Goal: Transaction & Acquisition: Purchase product/service

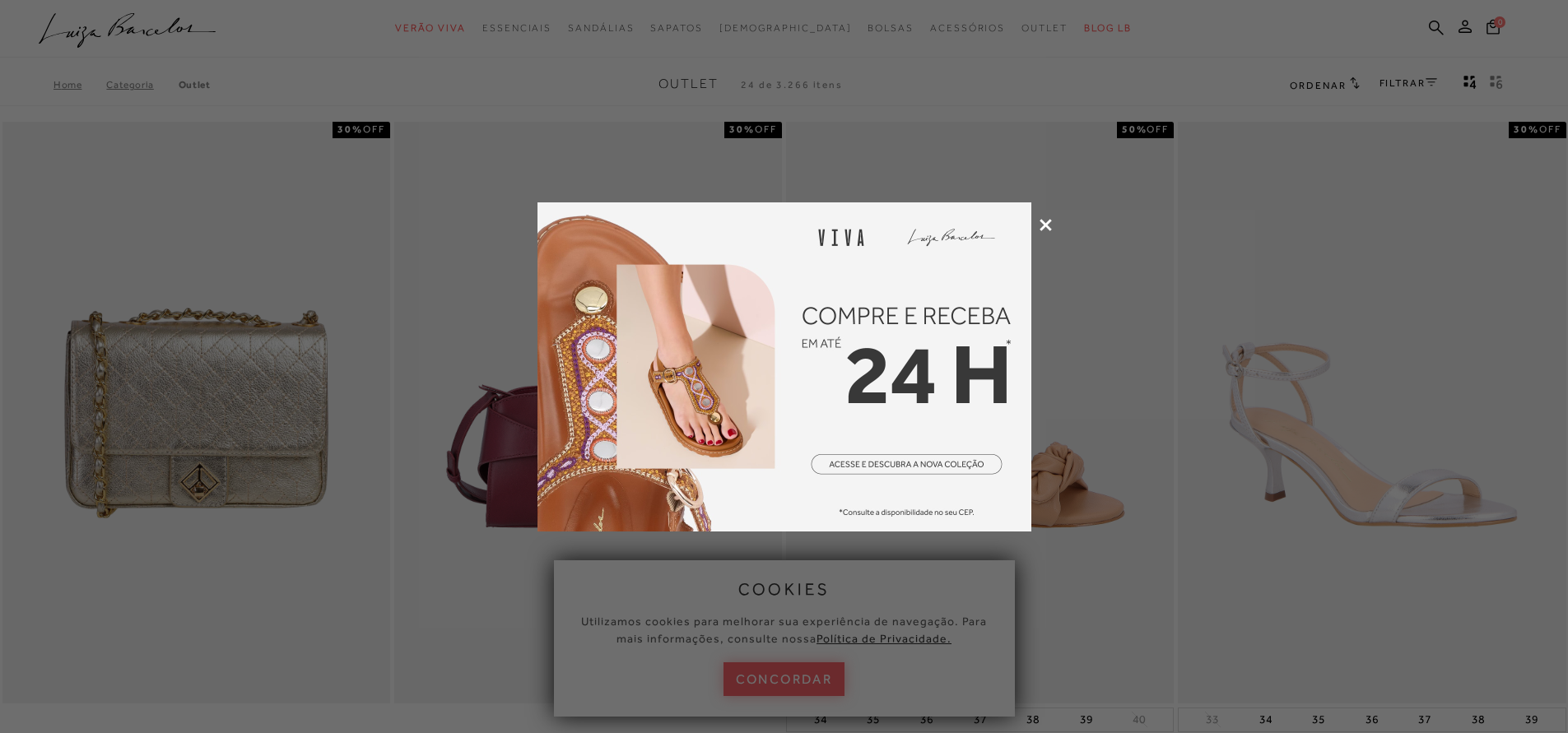
click at [1050, 225] on icon at bounding box center [1045, 224] width 12 height 12
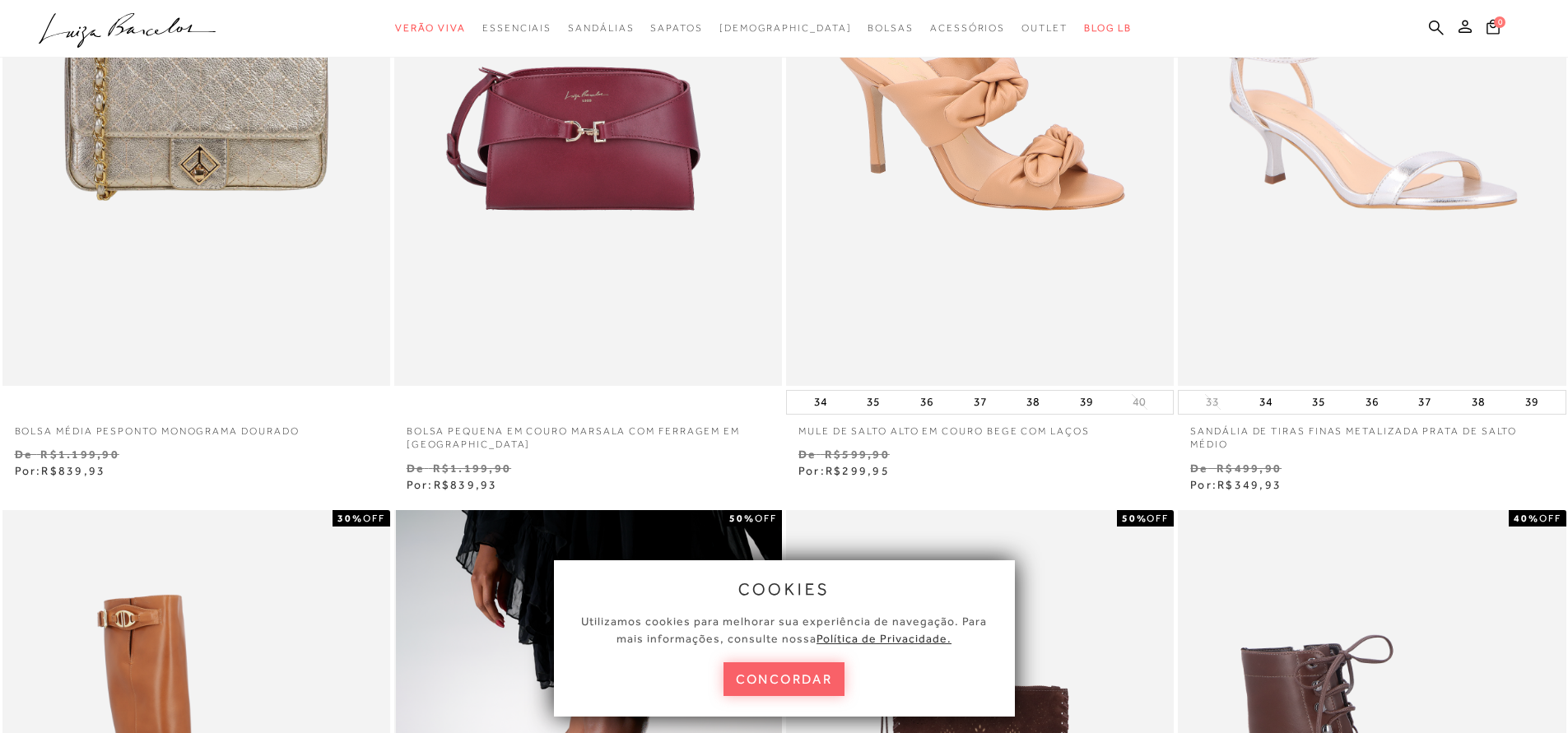
scroll to position [296, 0]
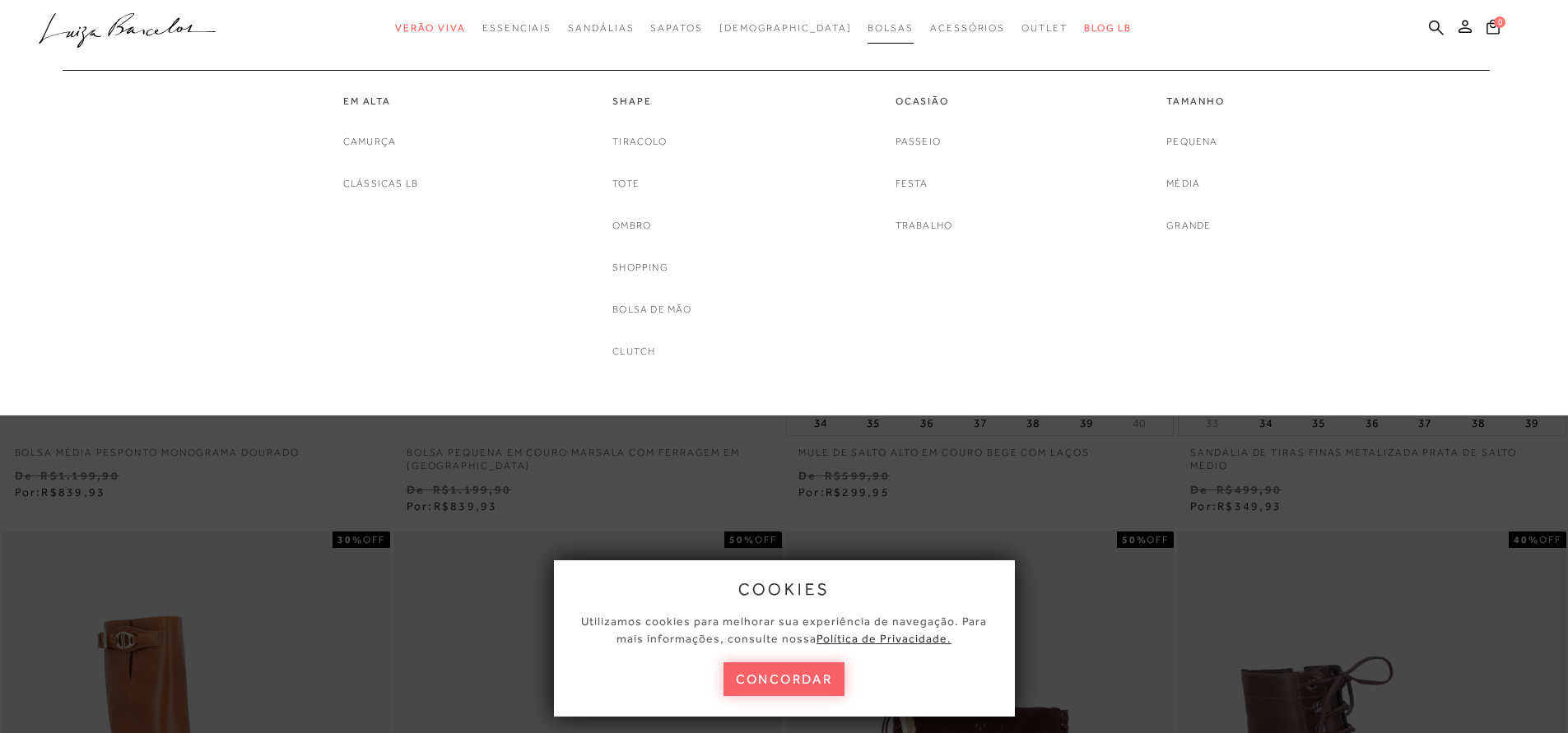
click at [868, 27] on span "Bolsas" at bounding box center [891, 27] width 46 height 12
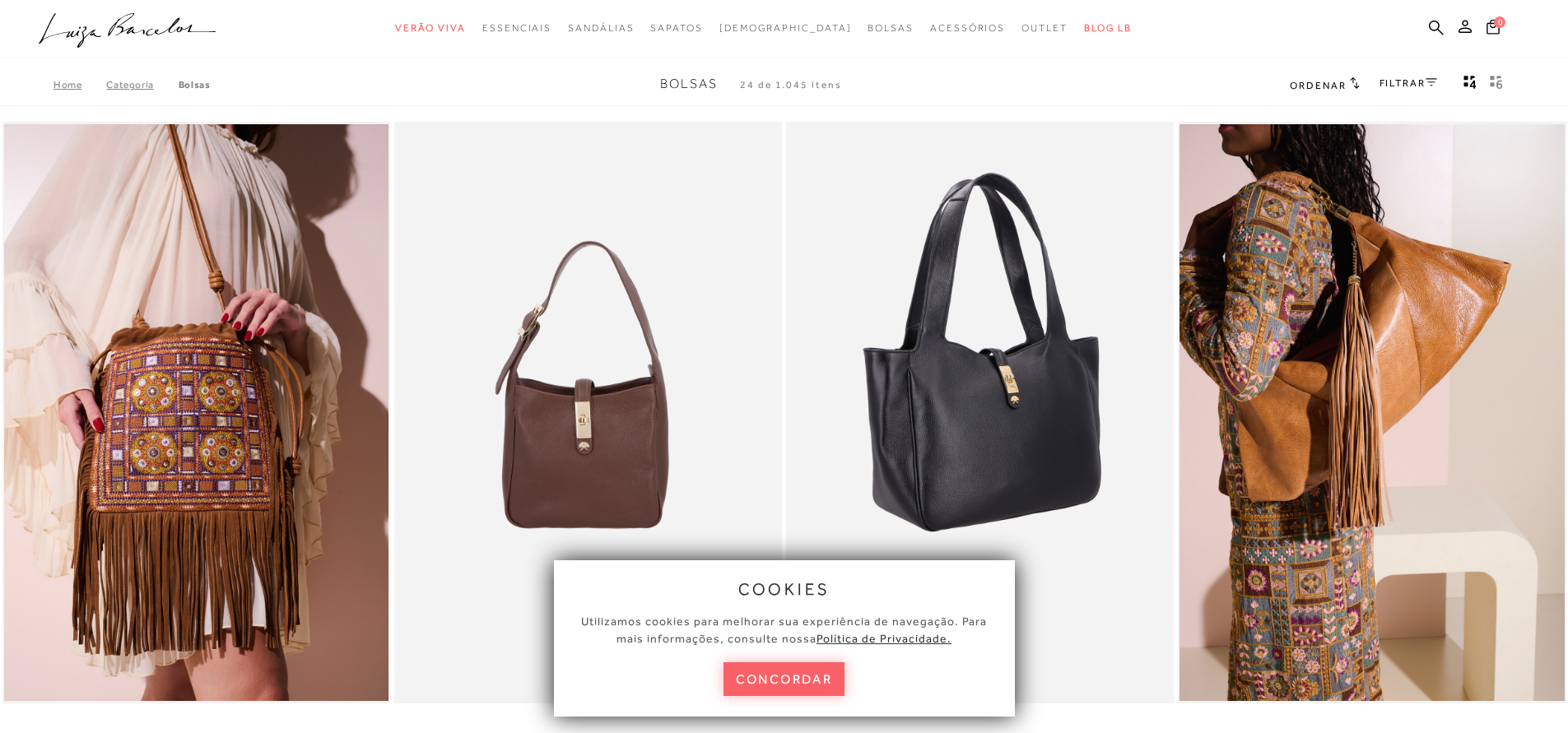
click at [802, 684] on button "concordar" at bounding box center [784, 679] width 122 height 34
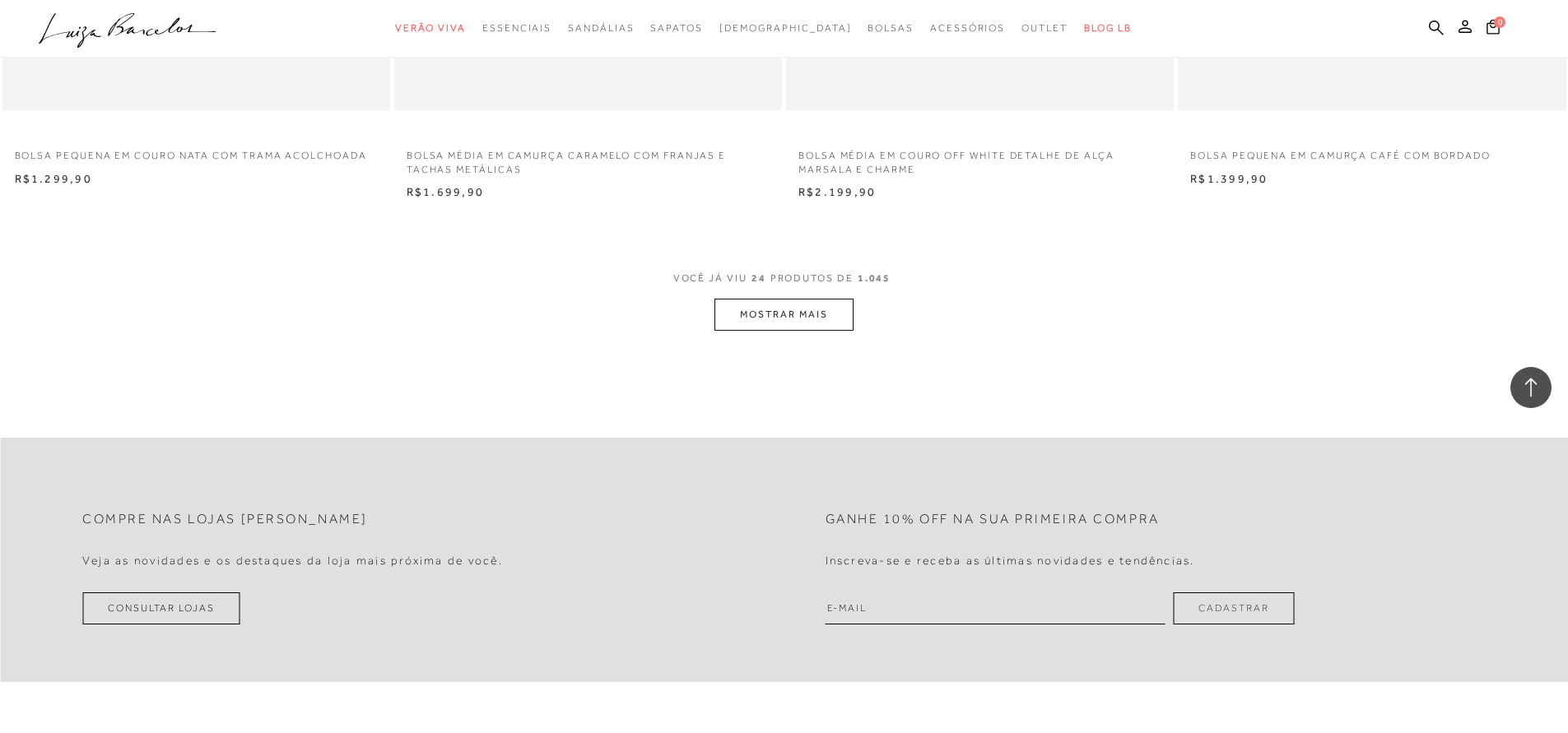
scroll to position [4147, 0]
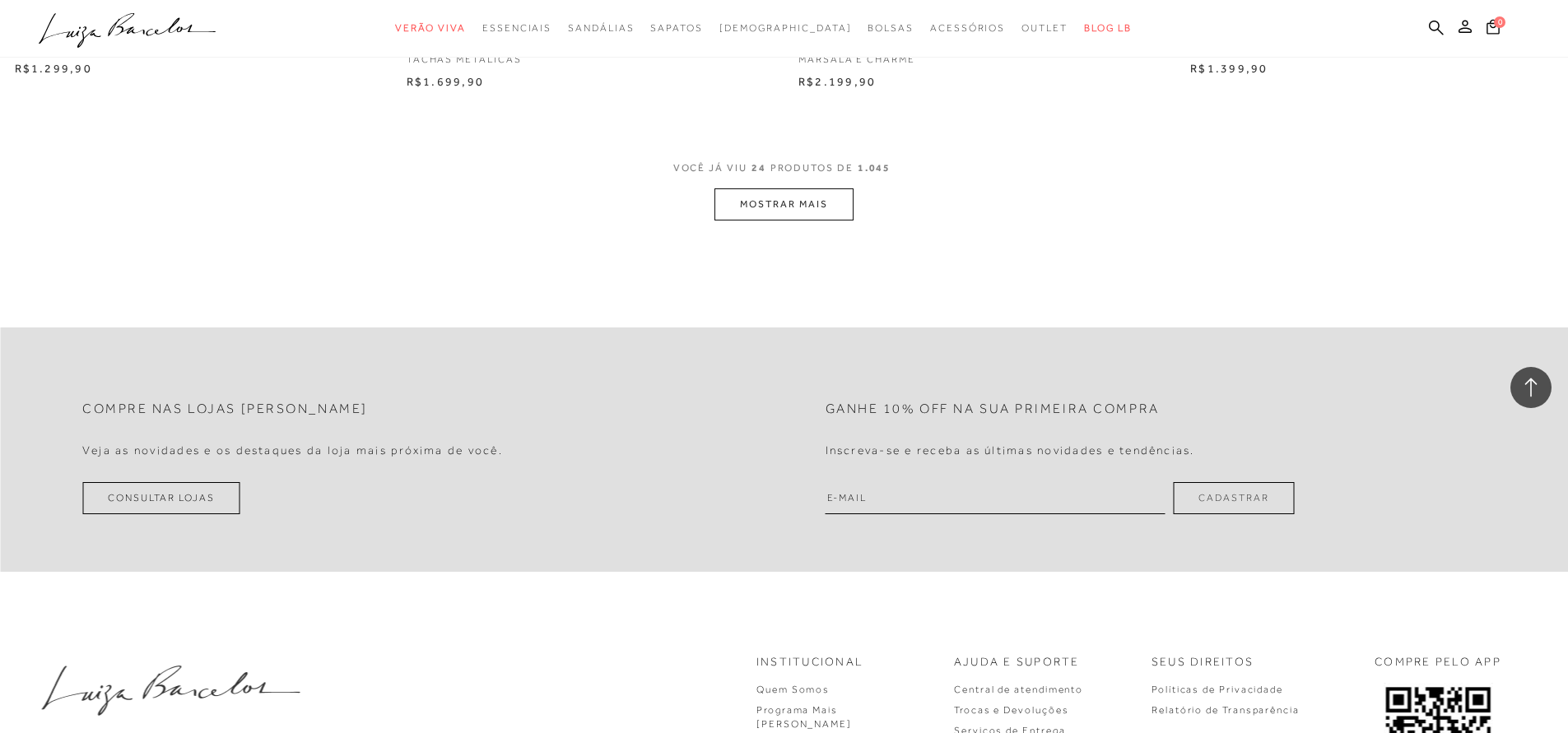
click at [798, 199] on button "MOSTRAR MAIS" at bounding box center [784, 204] width 138 height 32
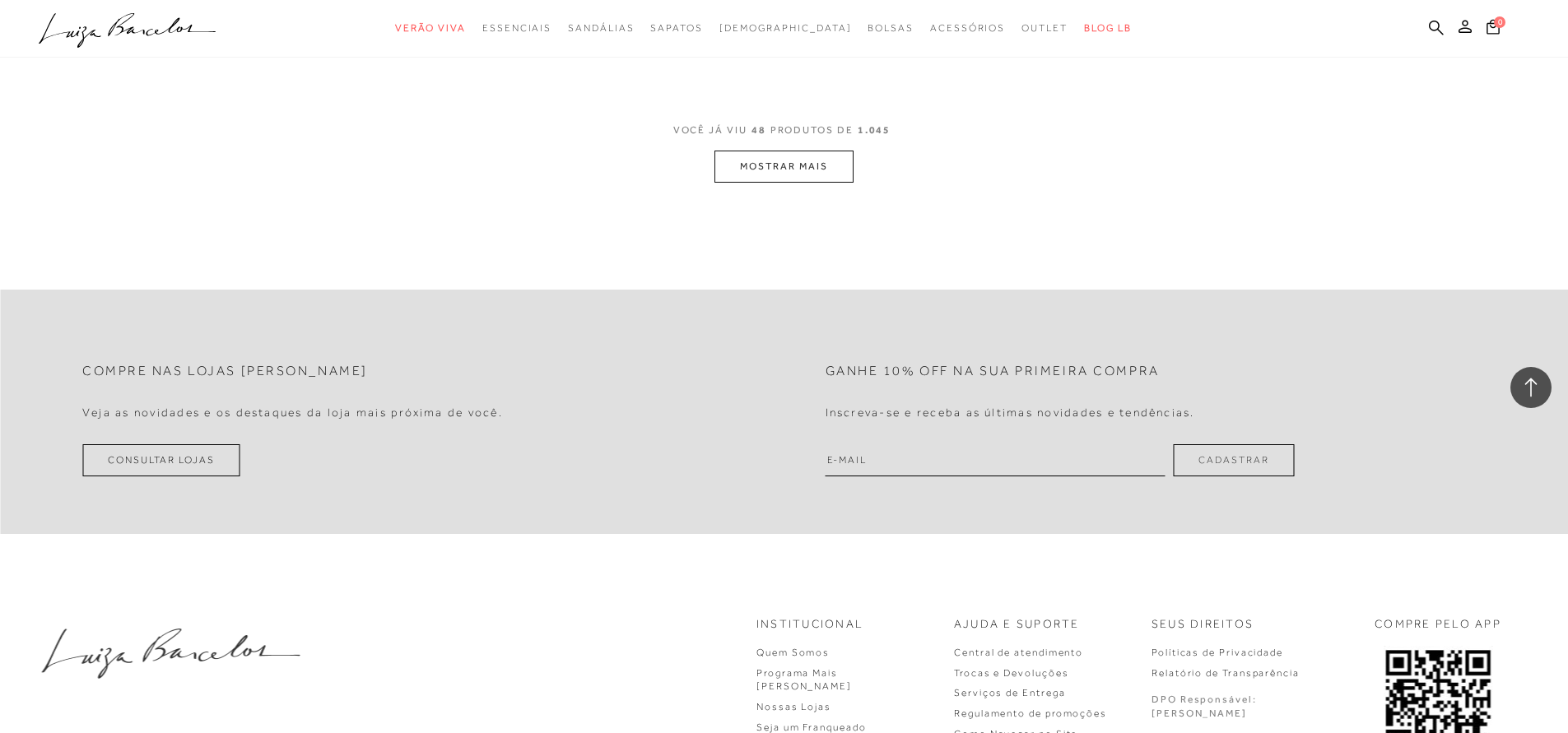
scroll to position [8393, 0]
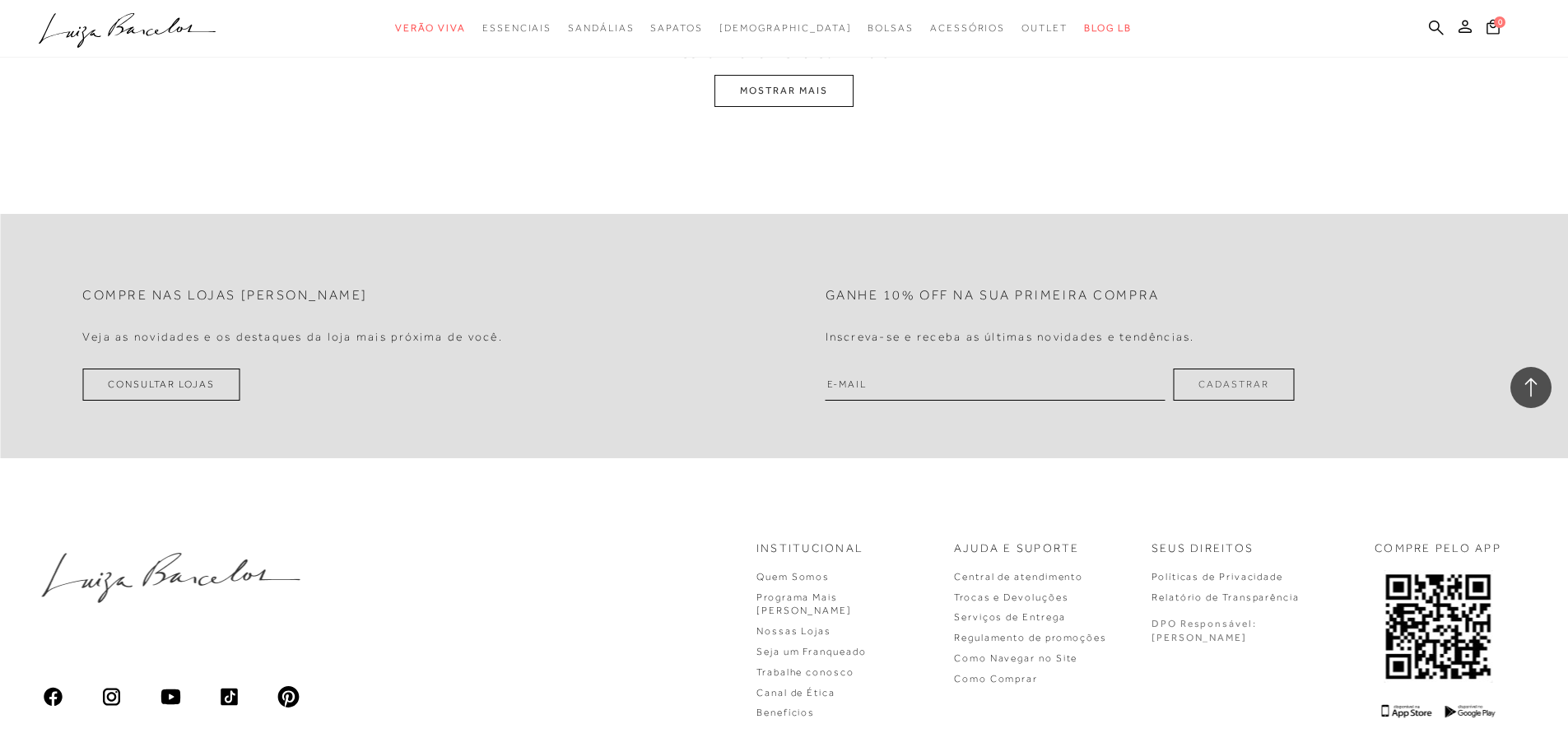
click at [784, 91] on button "MOSTRAR MAIS" at bounding box center [784, 91] width 138 height 32
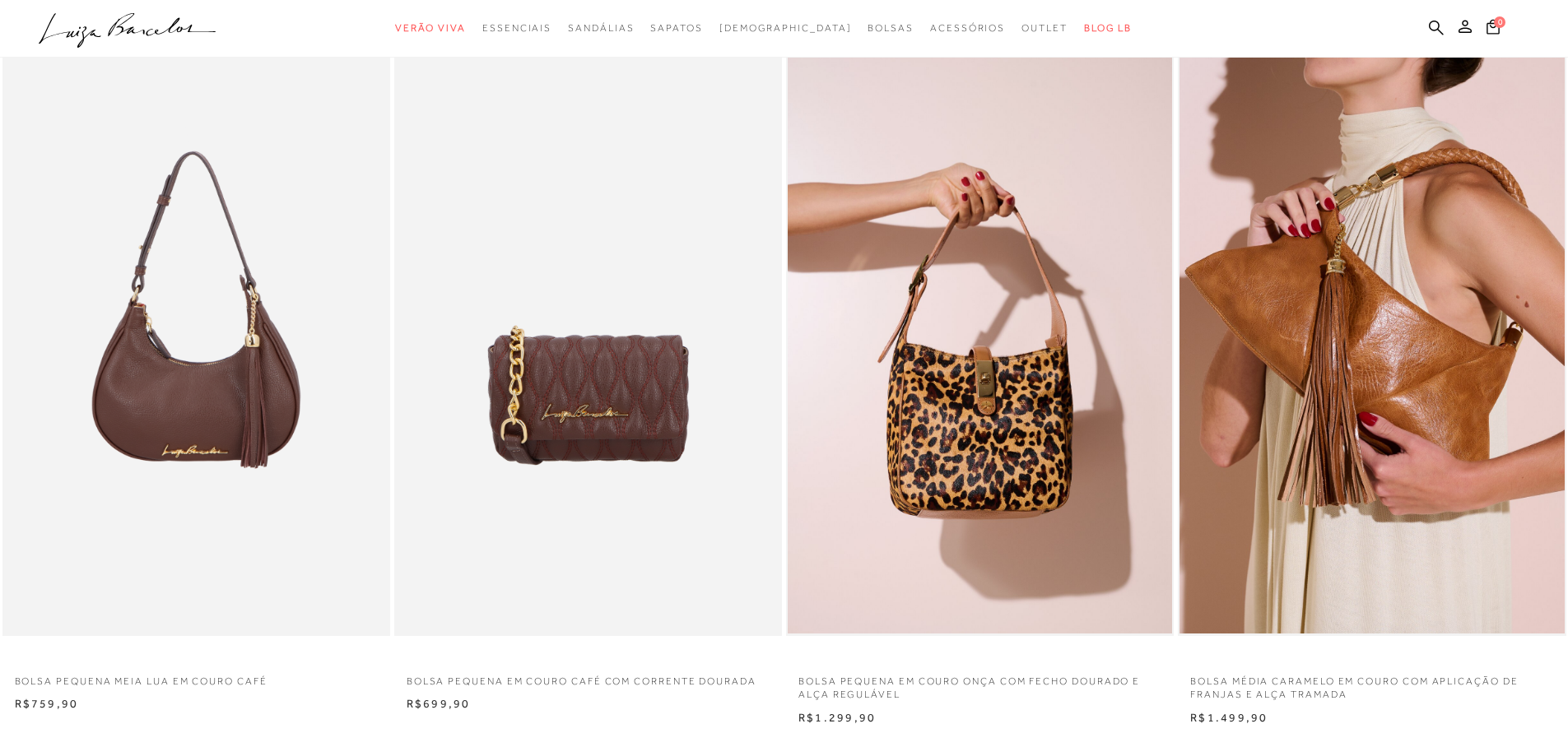
scroll to position [717, 0]
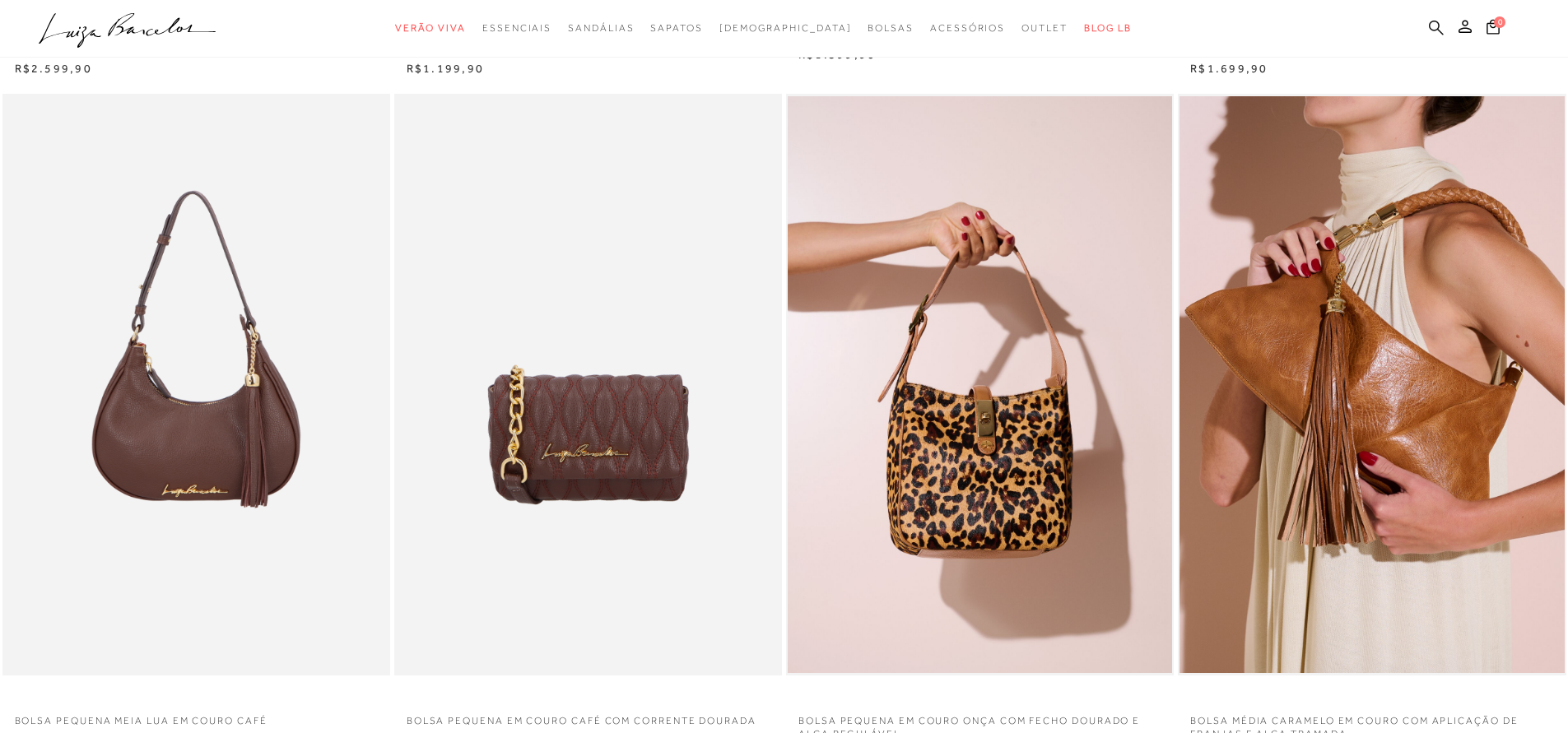
click at [1437, 23] on icon at bounding box center [1436, 27] width 15 height 15
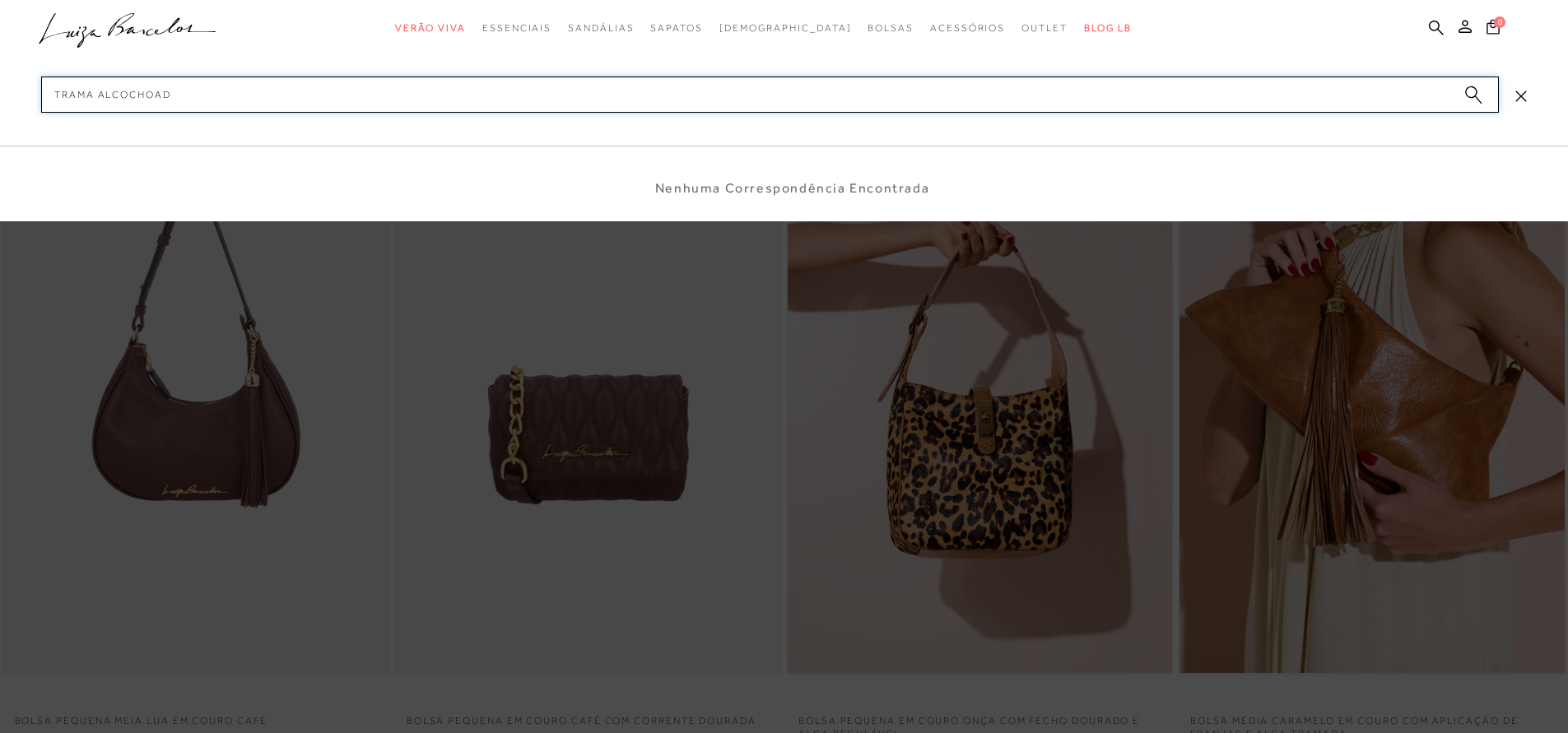
type input "trama alcochoada"
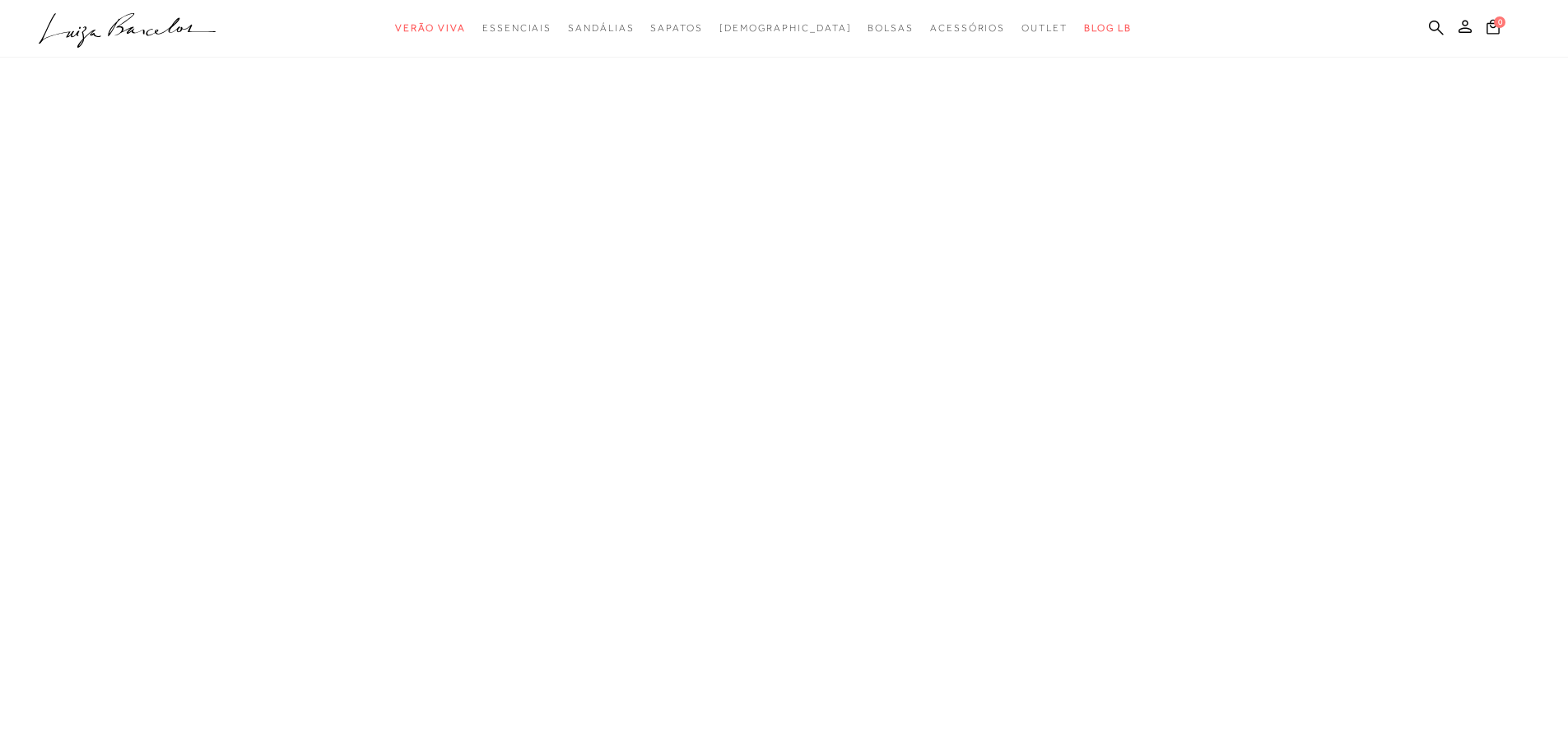
scroll to position [1, 0]
click at [1439, 29] on icon at bounding box center [1436, 27] width 15 height 15
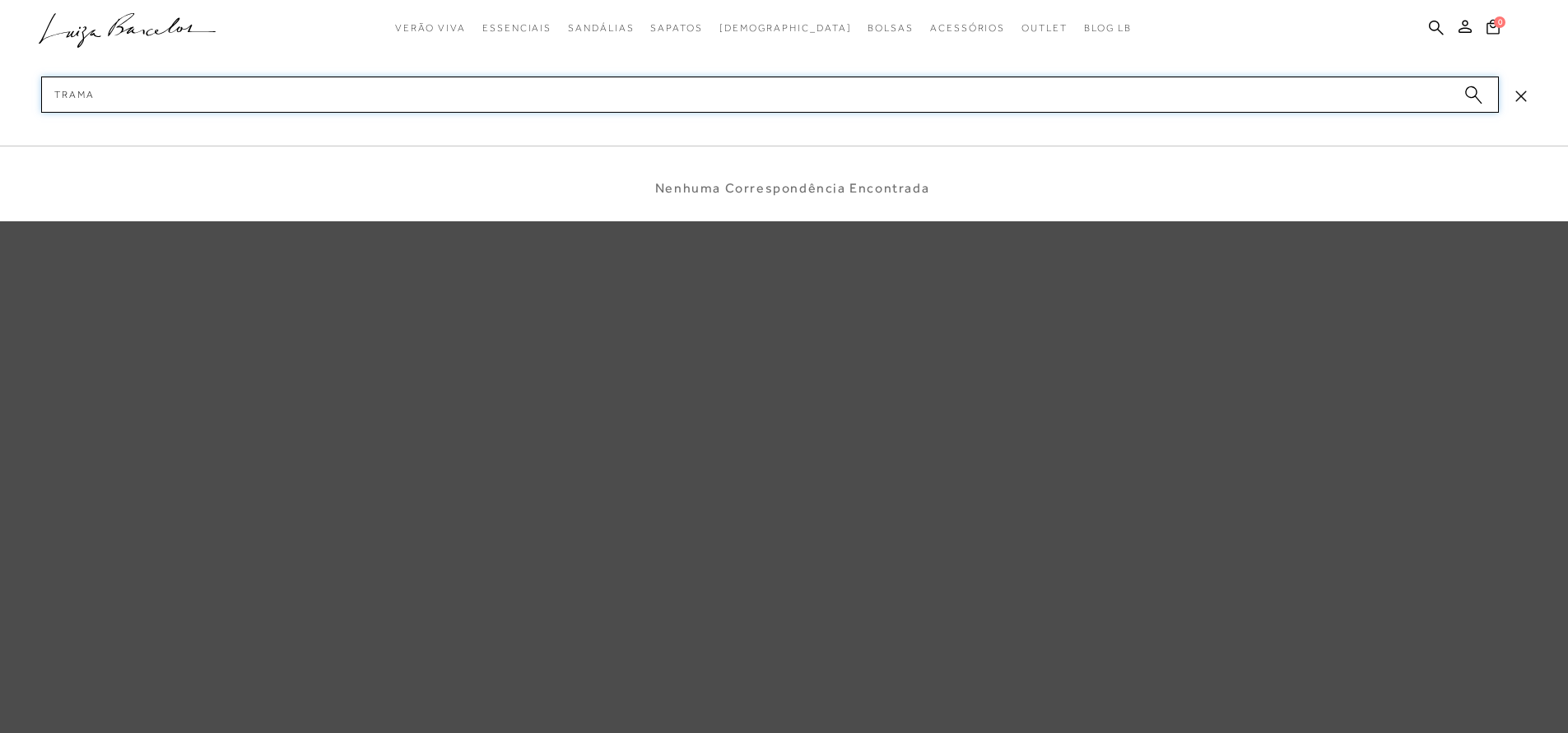
type input "trama"
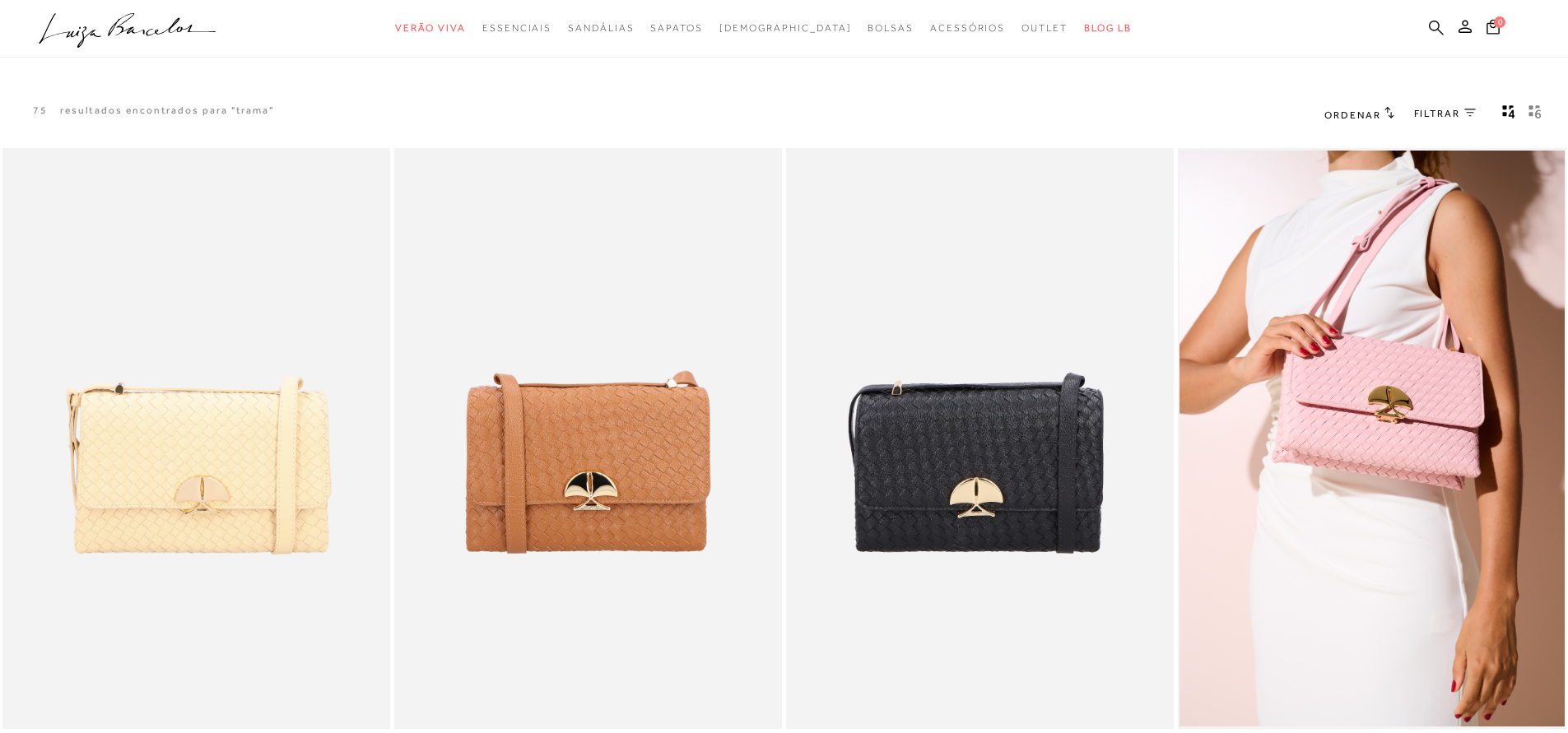
click at [1438, 28] on icon at bounding box center [1436, 27] width 15 height 15
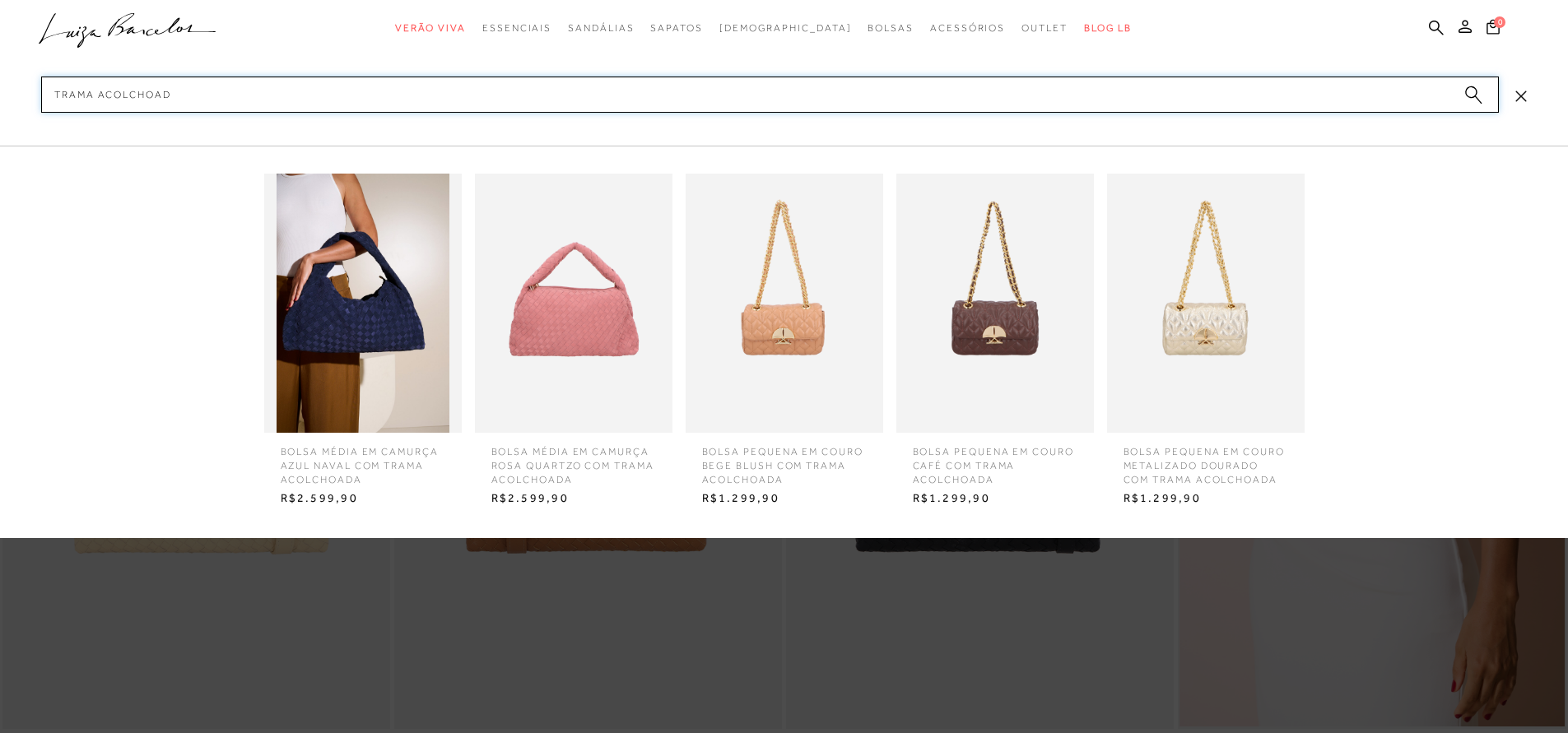
type input "trama acolchoada"
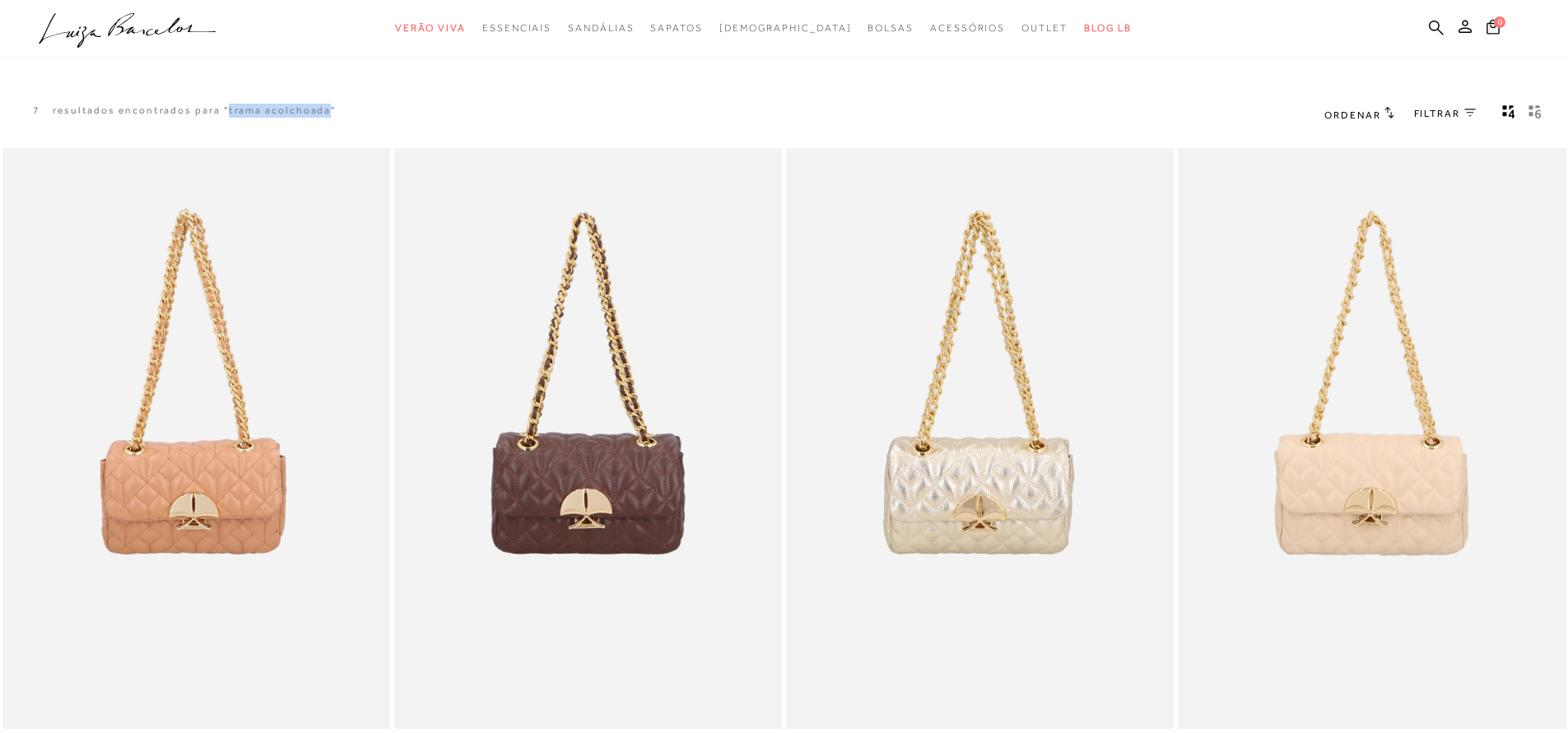
drag, startPoint x: 224, startPoint y: 105, endPoint x: 325, endPoint y: 114, distance: 101.4
click at [325, 114] on p "resultados encontrados para "trama acolchoada"" at bounding box center [194, 110] width 283 height 14
copy p "trama acolchoada"
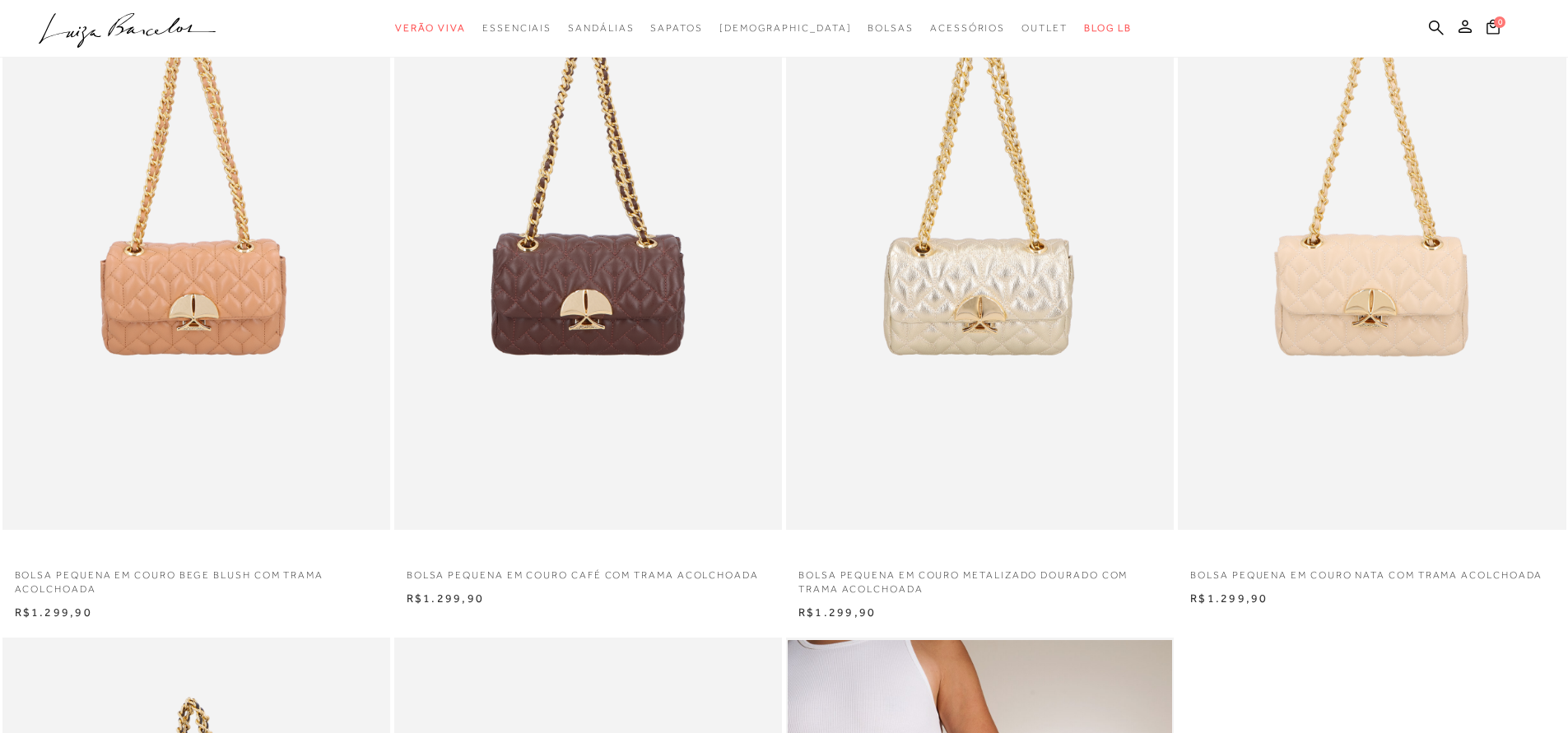
scroll to position [198, 0]
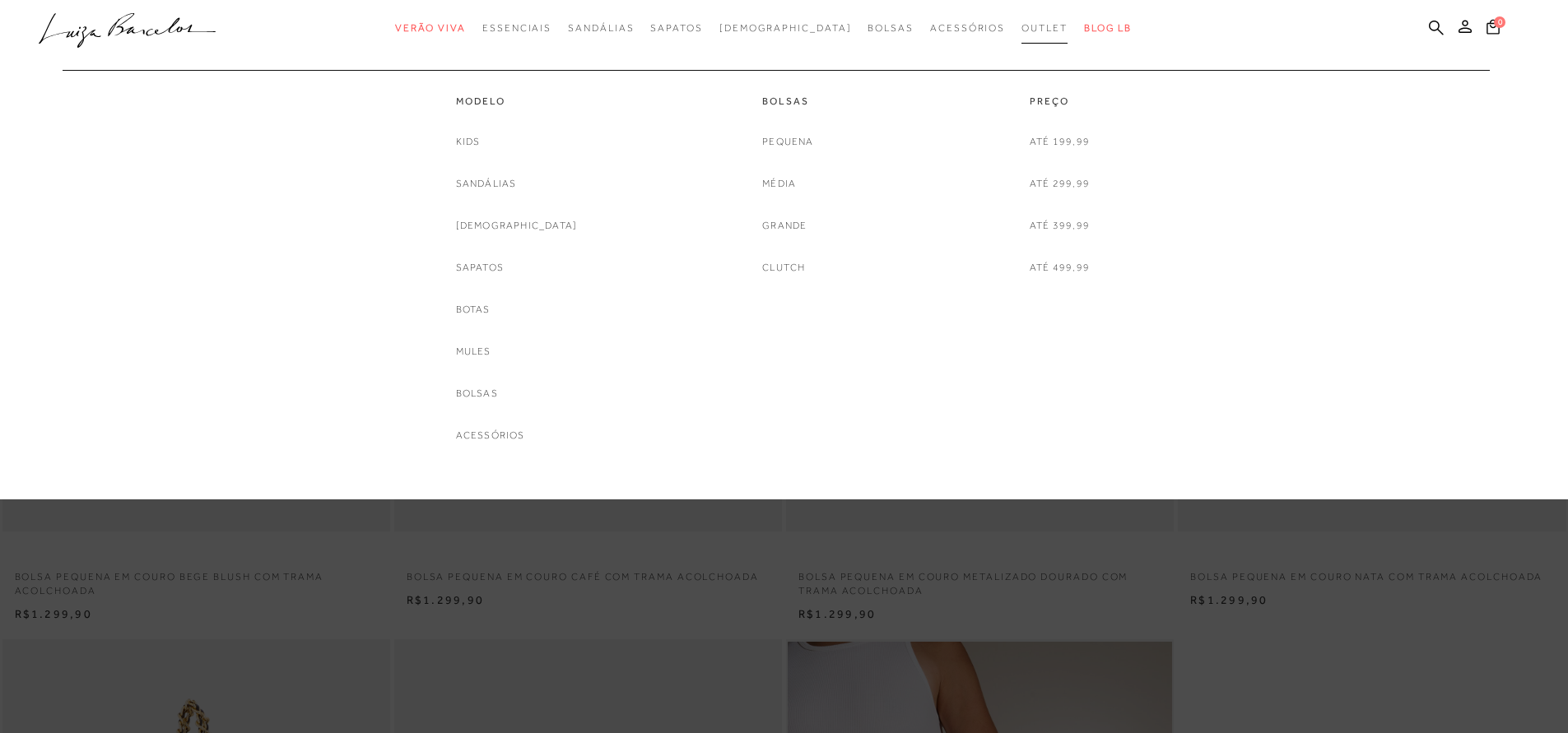
click at [1022, 31] on span "Outlet" at bounding box center [1044, 27] width 46 height 12
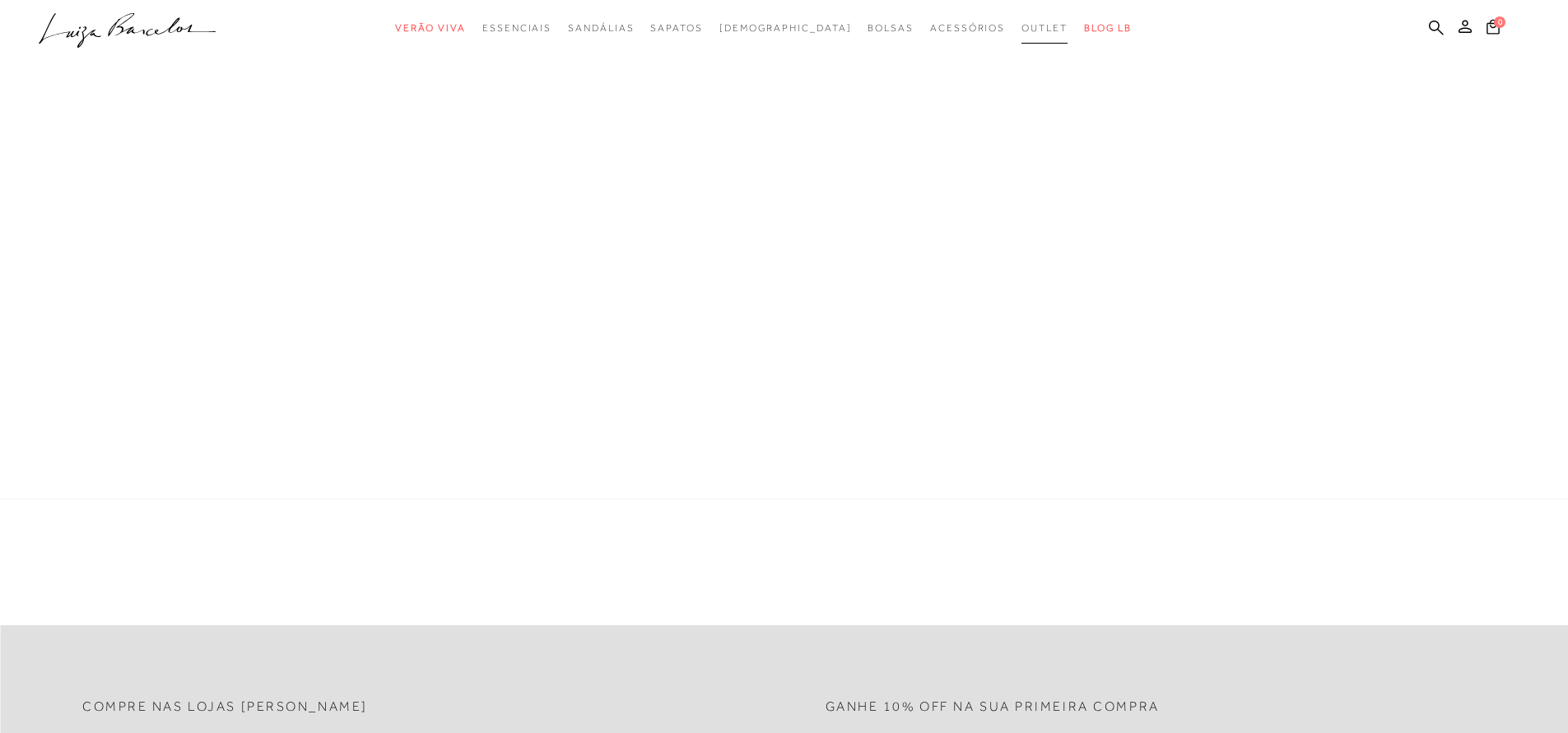
scroll to position [51, 0]
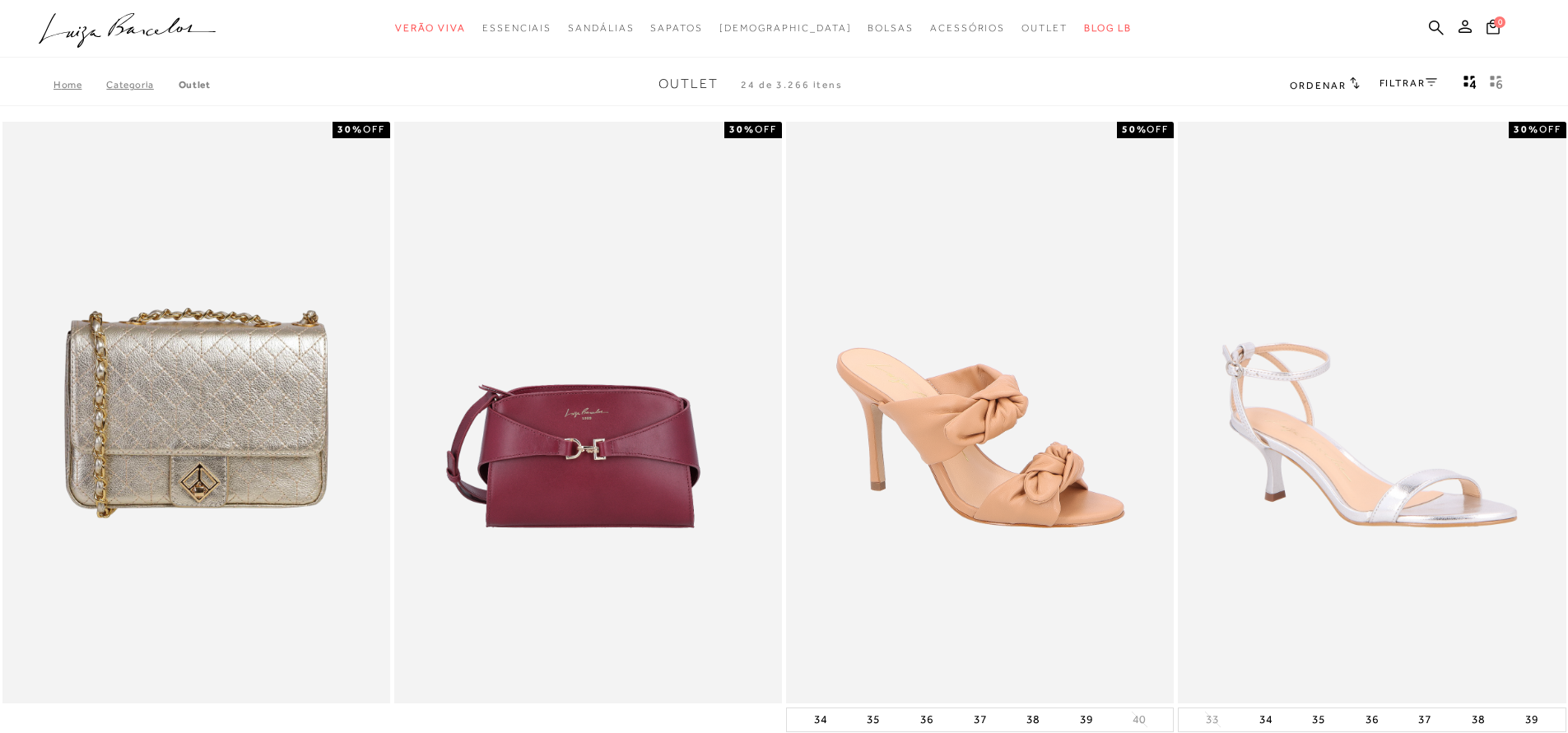
click at [1432, 84] on icon at bounding box center [1431, 81] width 12 height 8
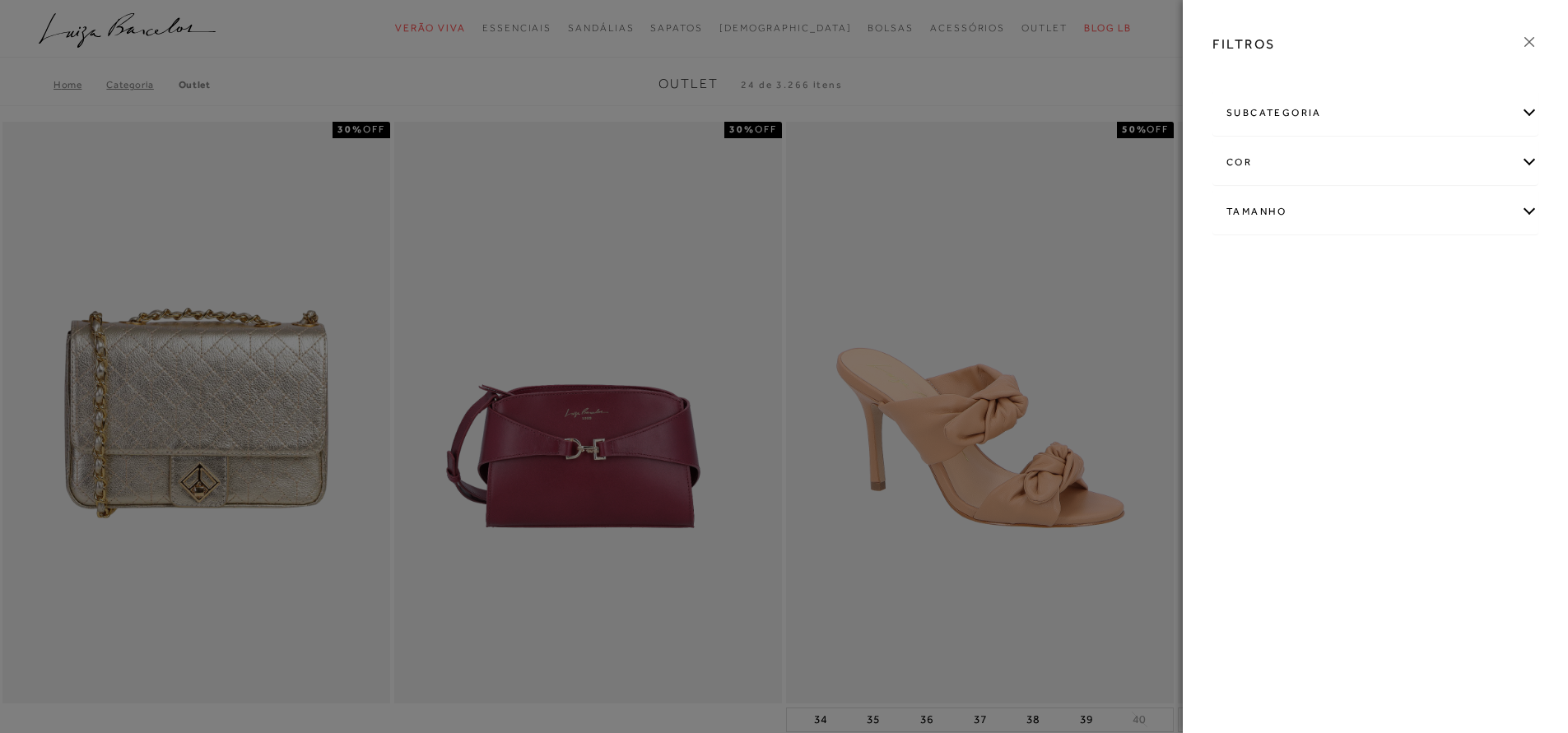
click at [1435, 123] on div "subcategoria" at bounding box center [1375, 113] width 324 height 44
click at [1251, 158] on span "Bolsas" at bounding box center [1241, 156] width 29 height 12
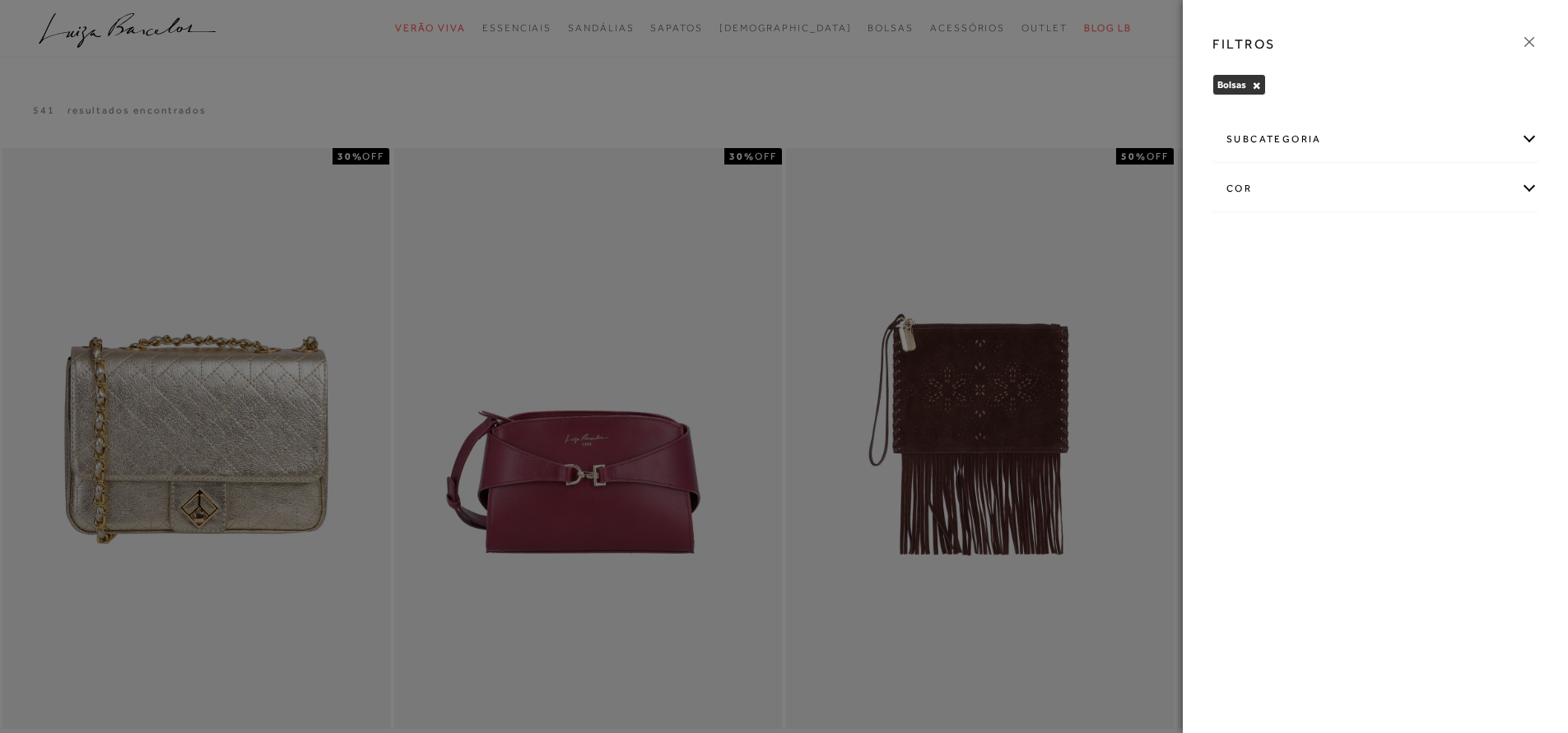
click at [443, 106] on div at bounding box center [784, 366] width 1568 height 733
